Goal: Information Seeking & Learning: Find specific fact

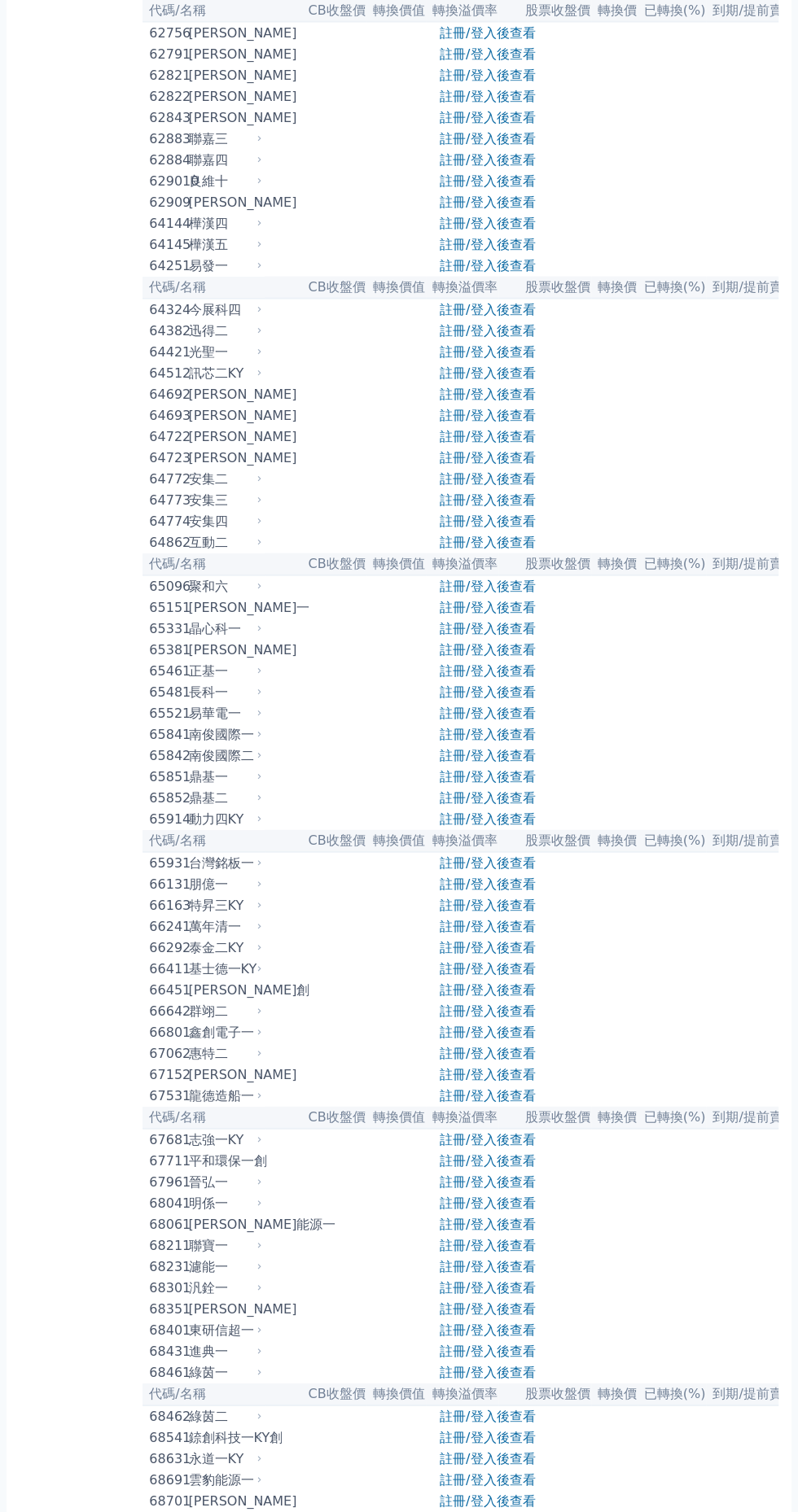
scroll to position [6483, 0]
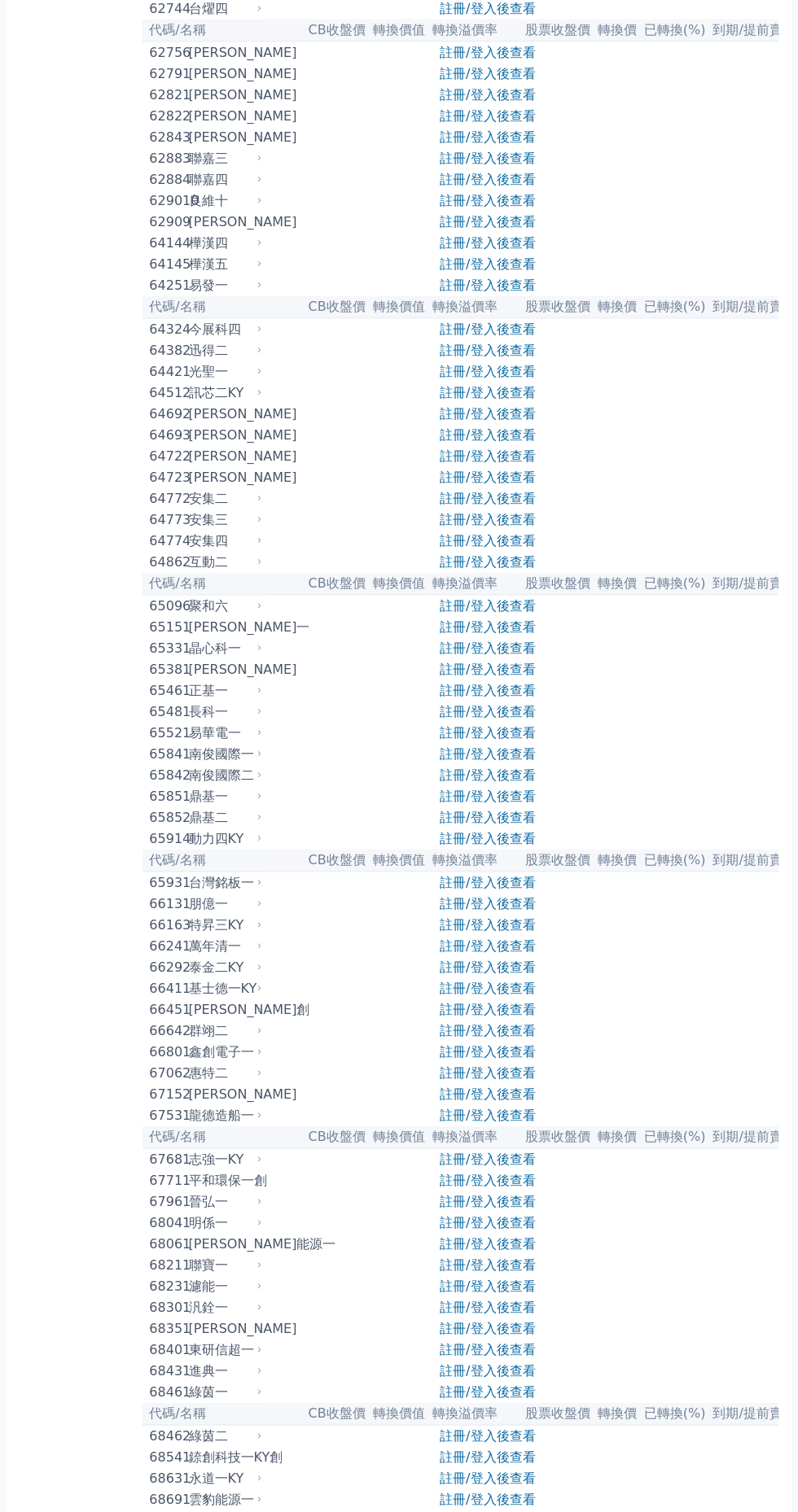
click at [204, 211] on div "良維十" at bounding box center [224, 201] width 70 height 19
click at [178, 232] on div "62909" at bounding box center [166, 222] width 35 height 19
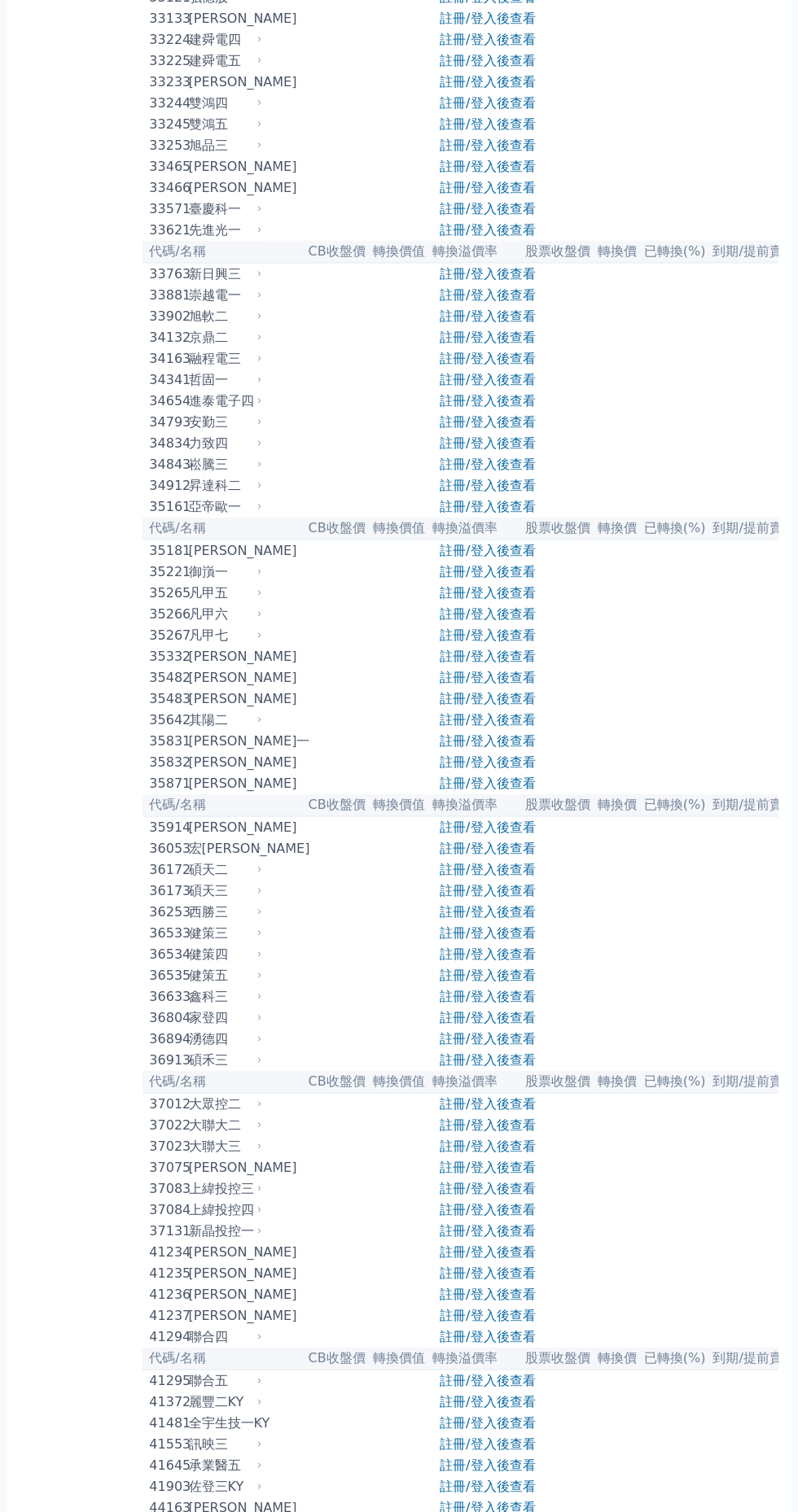
scroll to position [0, 0]
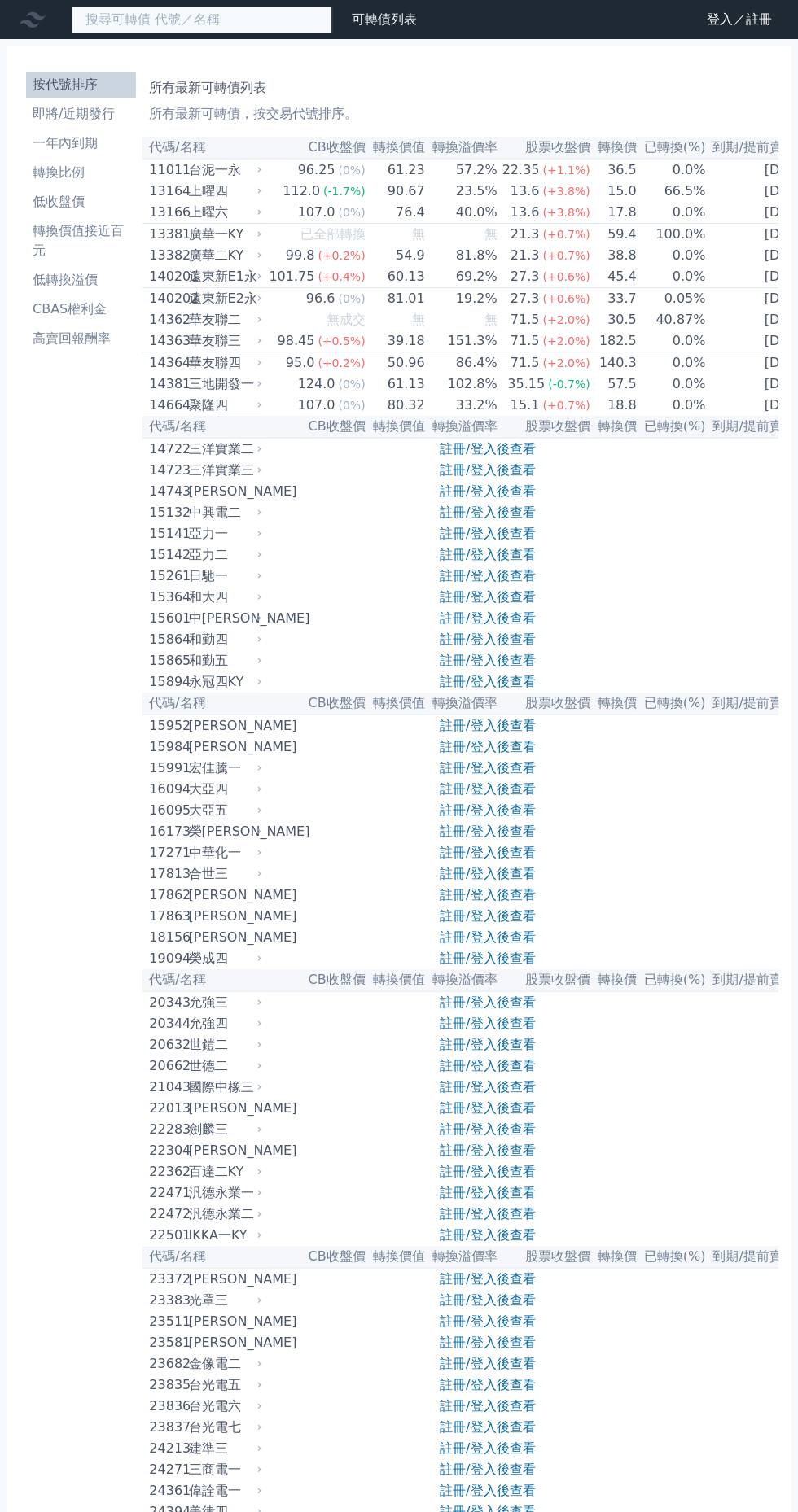
click at [270, 19] on input at bounding box center [202, 20] width 261 height 28
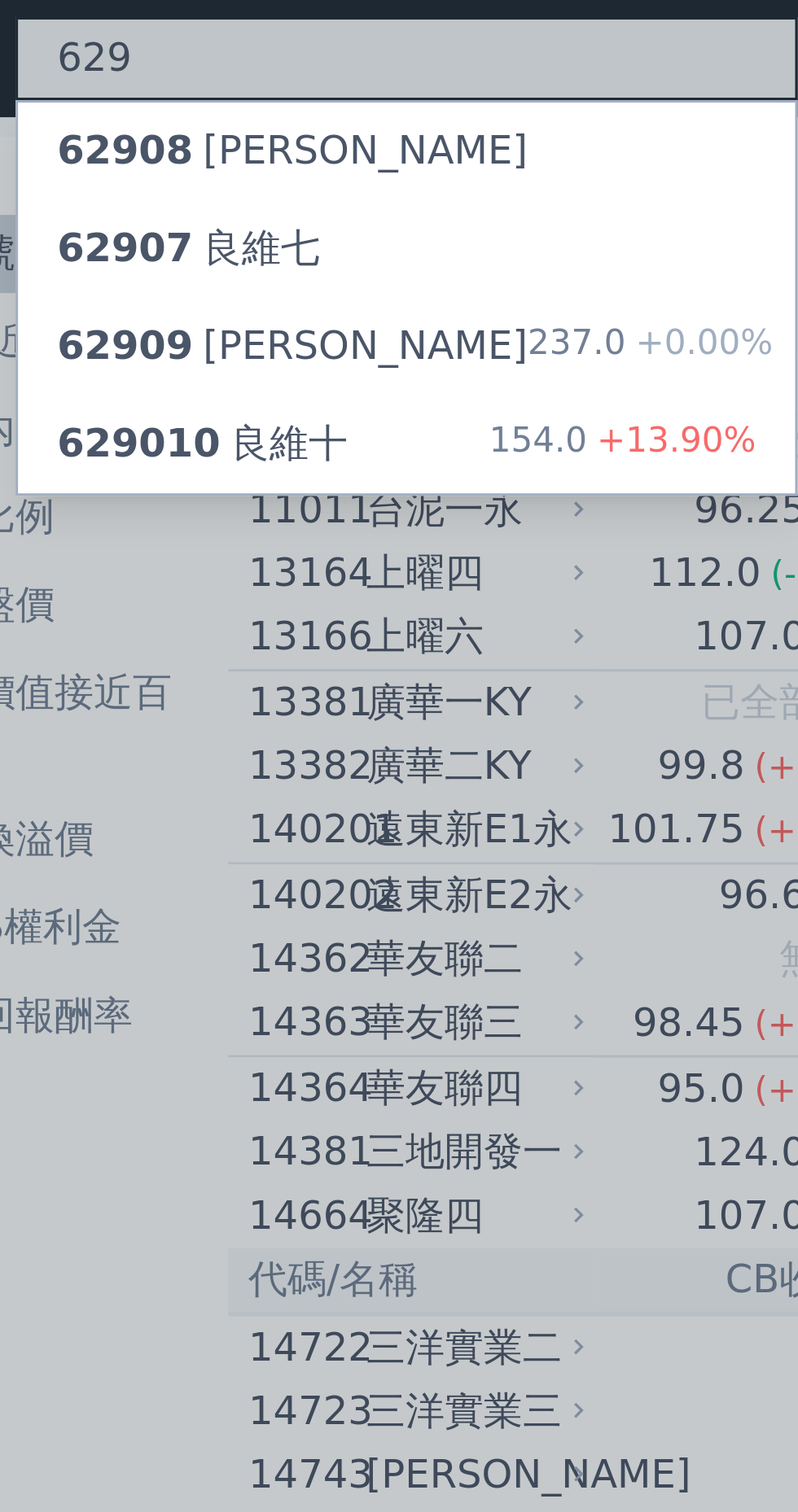
type input "629"
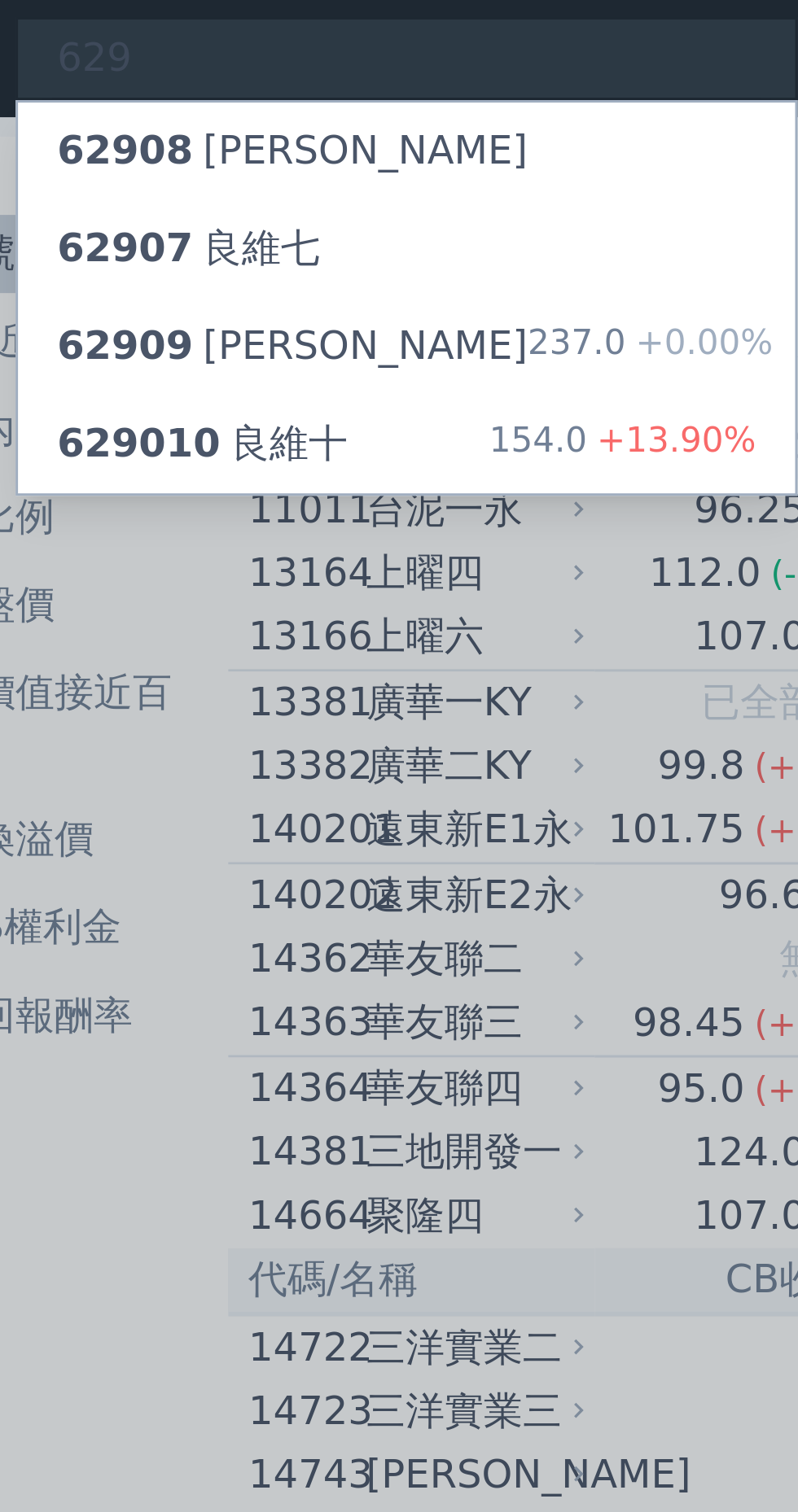
click at [206, 150] on div "629010 良維十 154.0 +13.90%" at bounding box center [202, 148] width 259 height 32
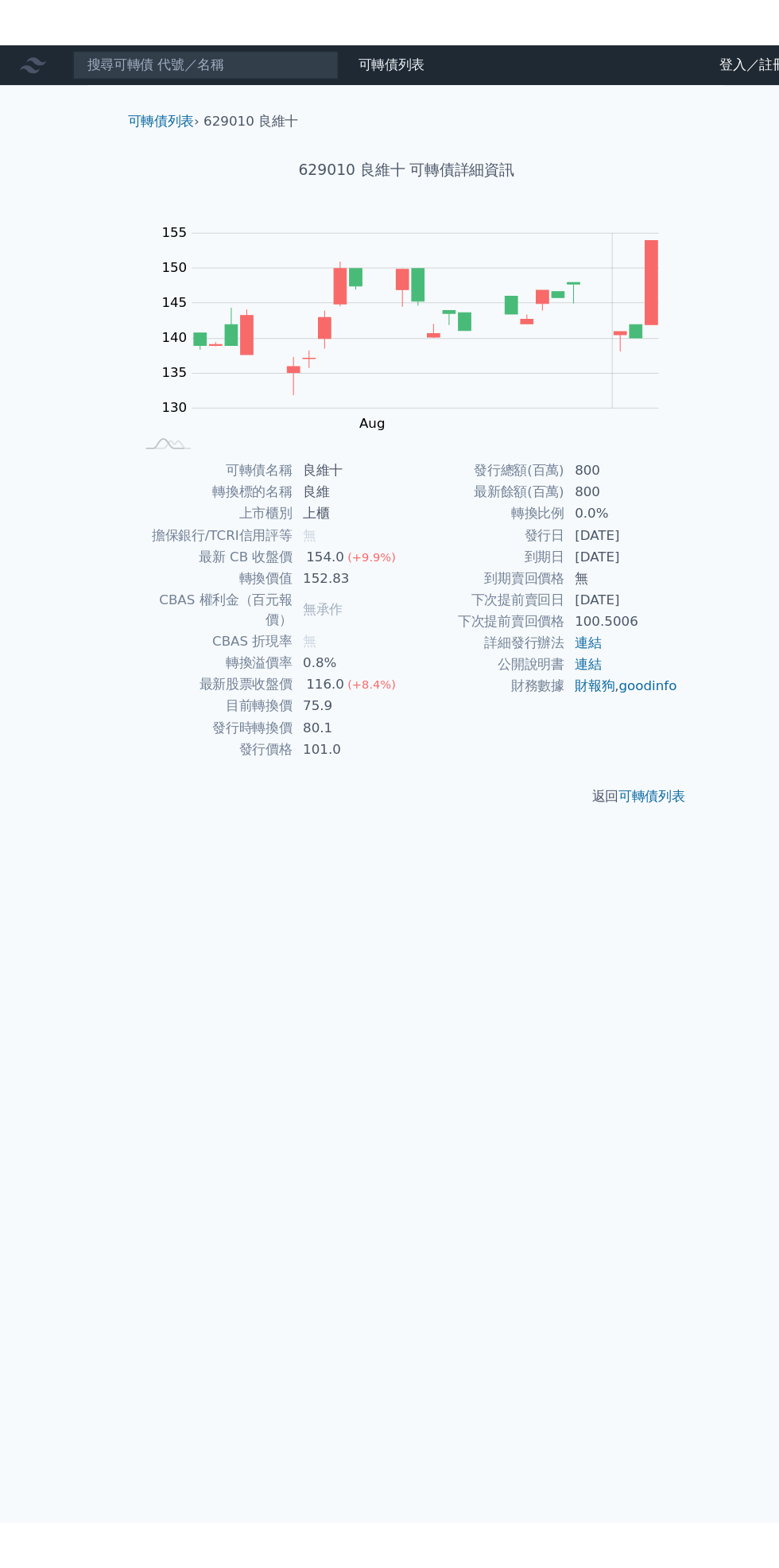
scroll to position [3, 0]
